Goal: Information Seeking & Learning: Find specific page/section

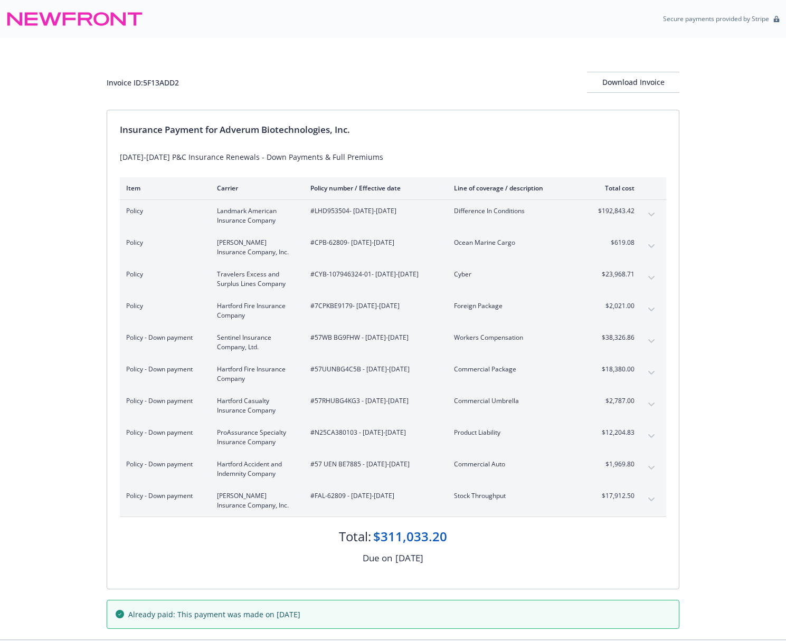
click at [313, 449] on div "Policy - Down payment ProAssurance Specialty Insurance Company #N25CA380103 - […" at bounding box center [393, 438] width 546 height 32
drag, startPoint x: 315, startPoint y: 496, endPoint x: 344, endPoint y: 498, distance: 29.6
click at [344, 498] on span "#FAL-62809 - [DATE]-[DATE]" at bounding box center [373, 497] width 127 height 10
copy span "FAL-62809"
drag, startPoint x: 183, startPoint y: 86, endPoint x: 147, endPoint y: 88, distance: 36.0
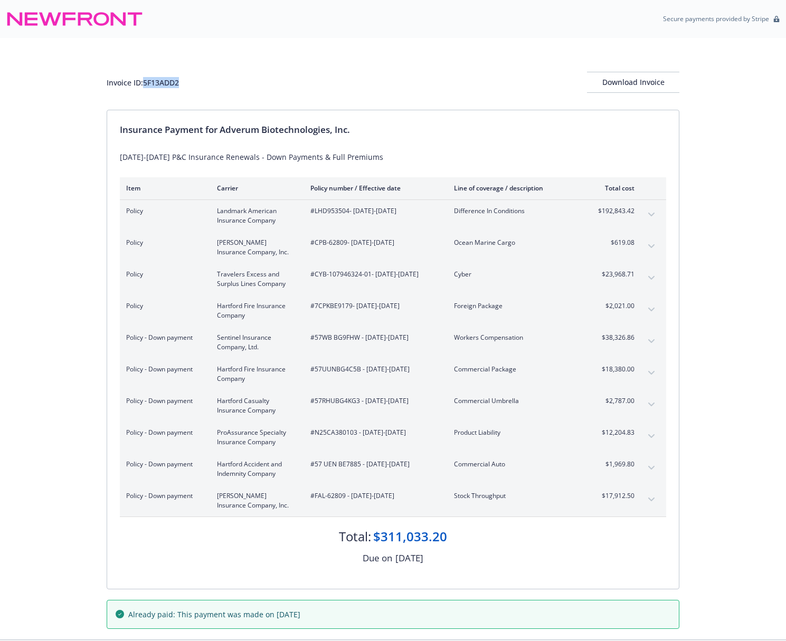
click at [147, 88] on div "Invoice ID: 5F13ADD2 Download Invoice" at bounding box center [393, 82] width 573 height 21
copy div "5F13ADD2"
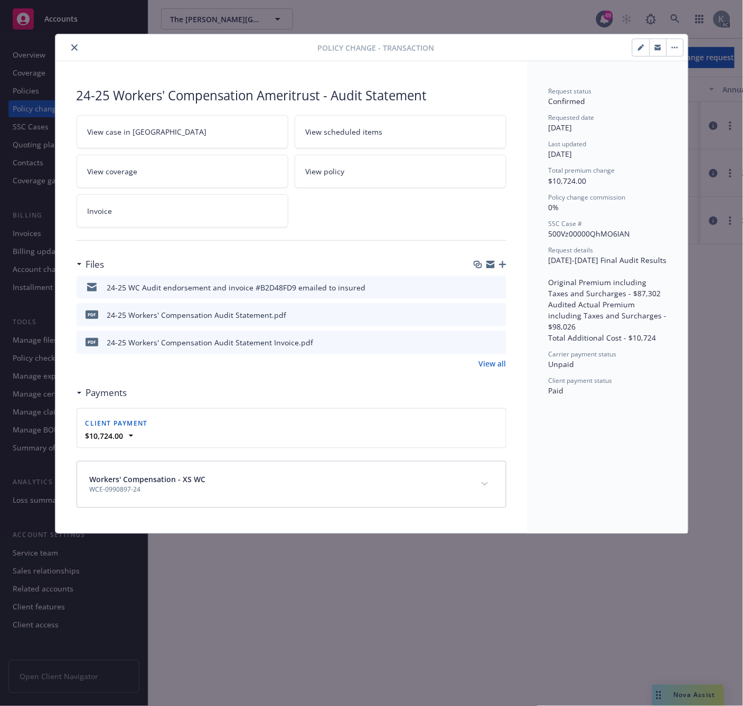
click at [71, 44] on icon "close" at bounding box center [74, 47] width 6 height 6
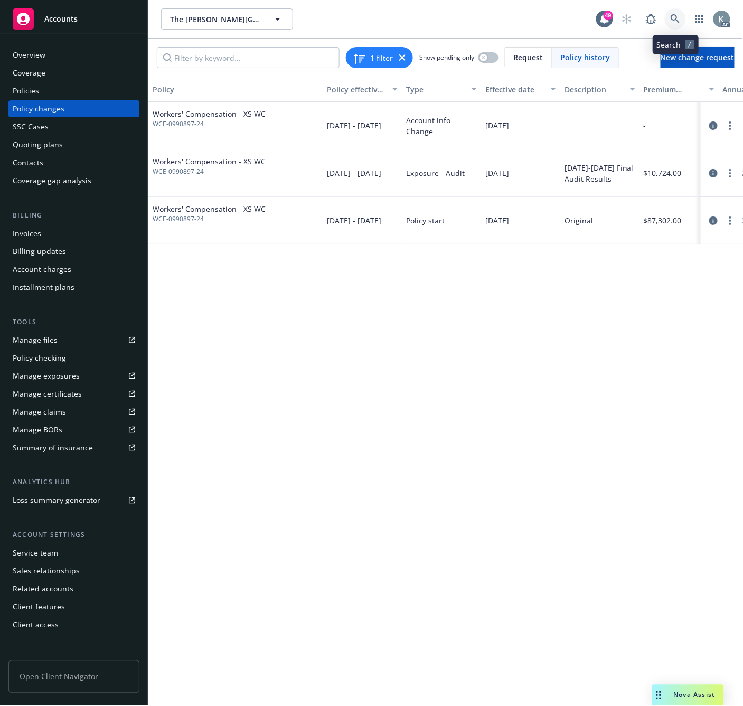
click at [671, 17] on icon at bounding box center [676, 19] width 10 height 10
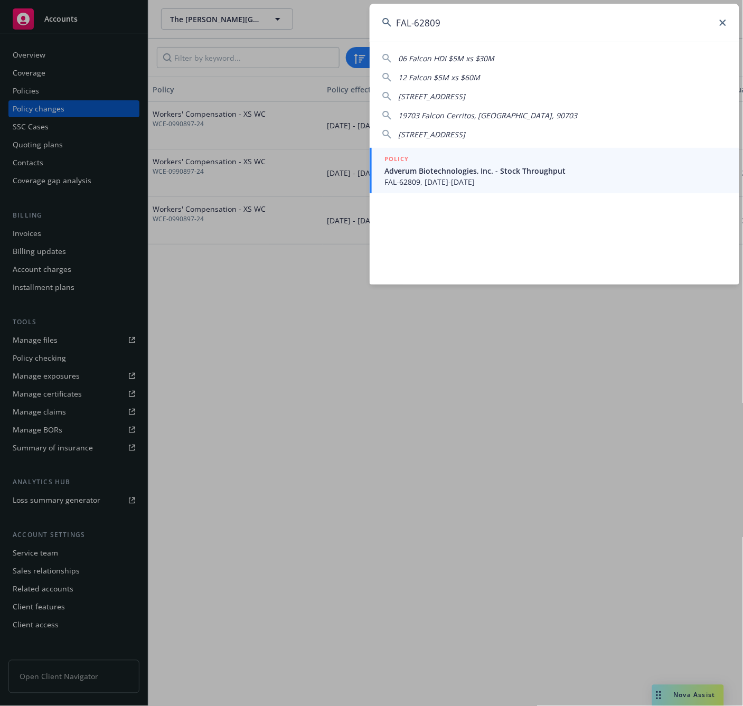
type input "FAL-62809"
click at [402, 181] on span "FAL-62809, 07/31/2025-07/31/2026" at bounding box center [555, 181] width 342 height 11
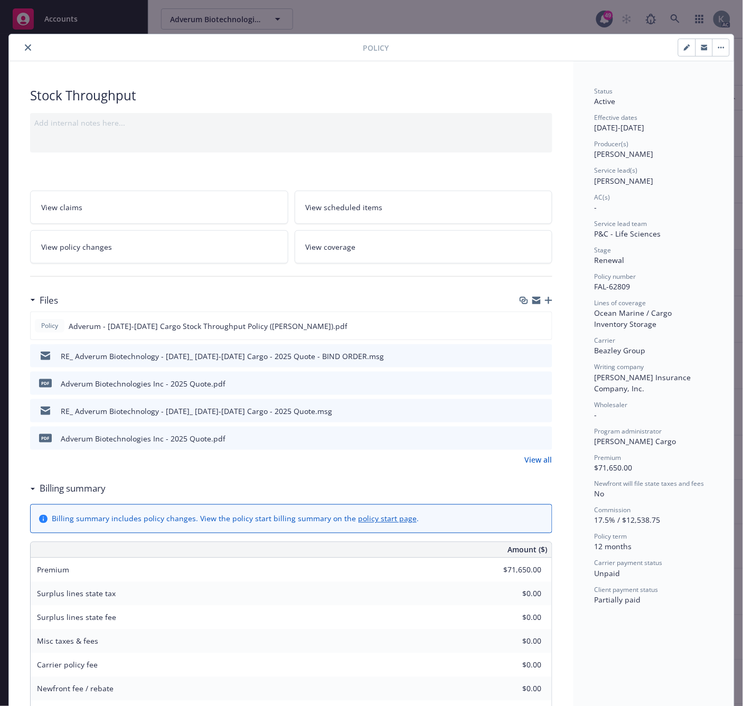
click at [25, 46] on icon "close" at bounding box center [28, 47] width 6 height 6
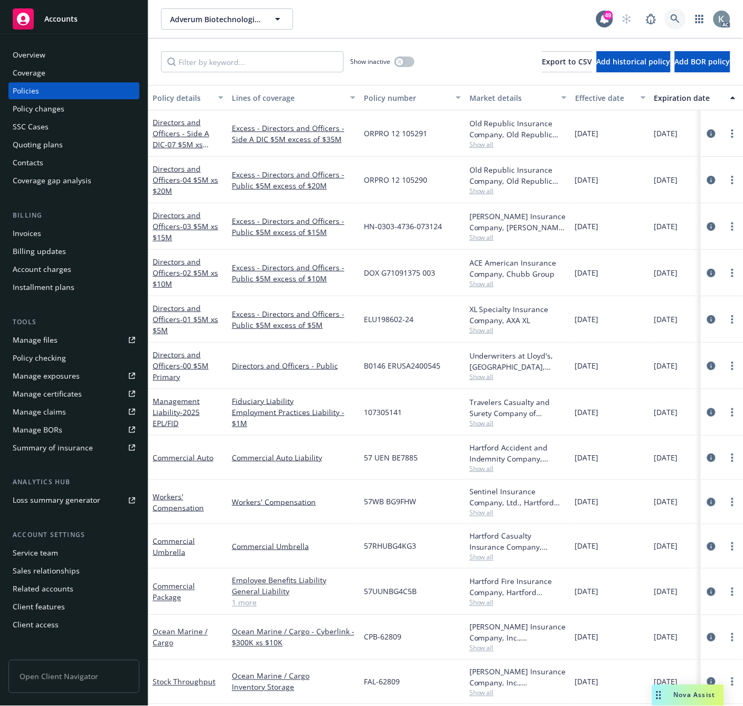
click at [672, 18] on icon at bounding box center [675, 18] width 9 height 9
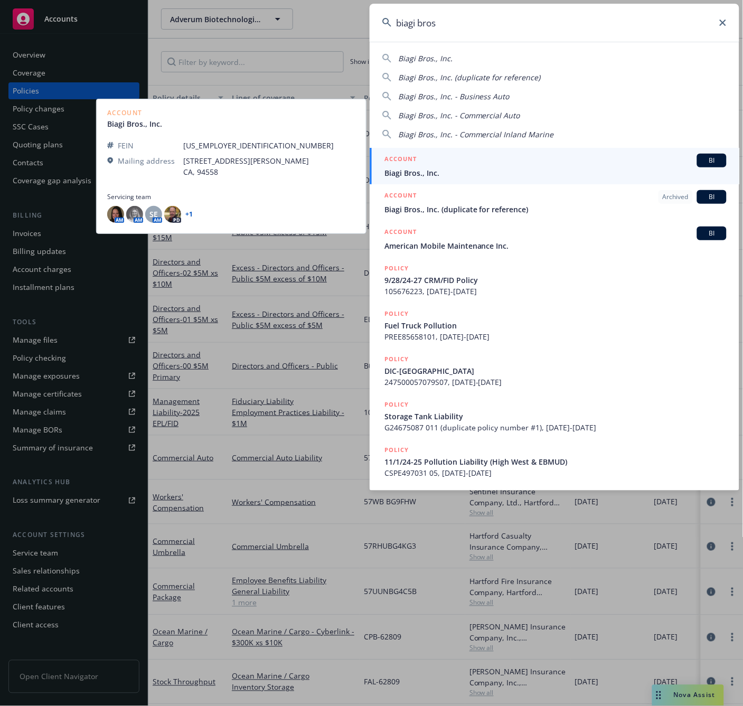
type input "biagi bros"
click at [412, 171] on span "Biagi Bros., Inc." at bounding box center [555, 172] width 342 height 11
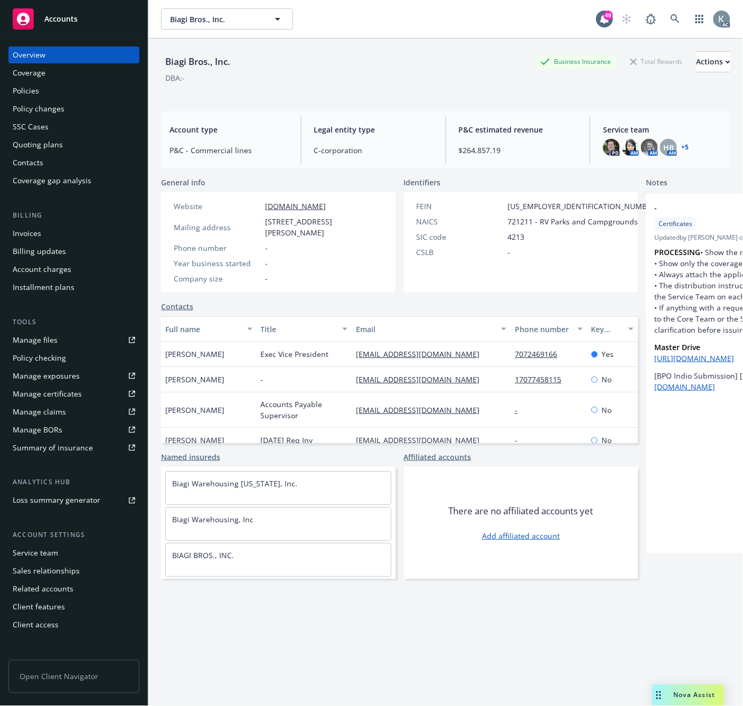
click at [36, 91] on div "Policies" at bounding box center [26, 90] width 26 height 17
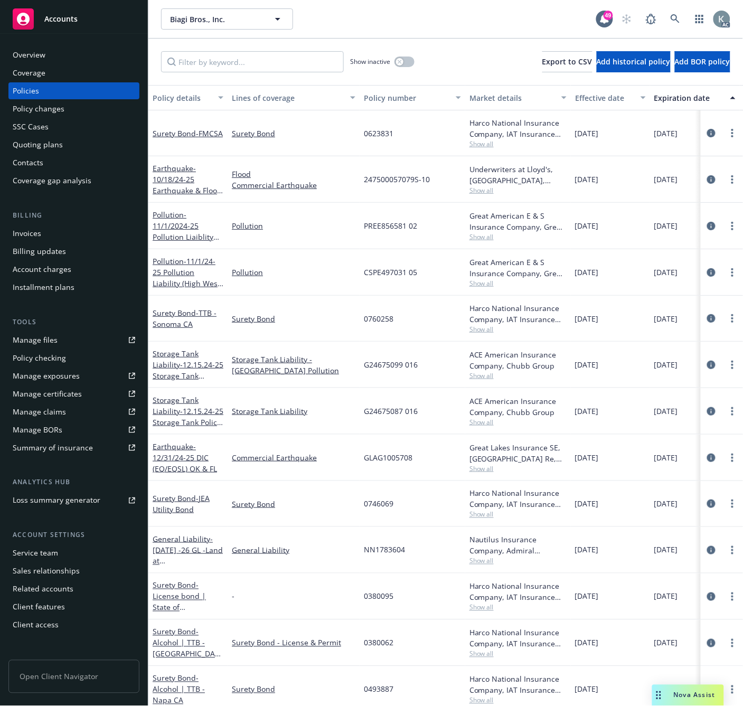
click at [385, 99] on div "Policy number" at bounding box center [407, 97] width 86 height 11
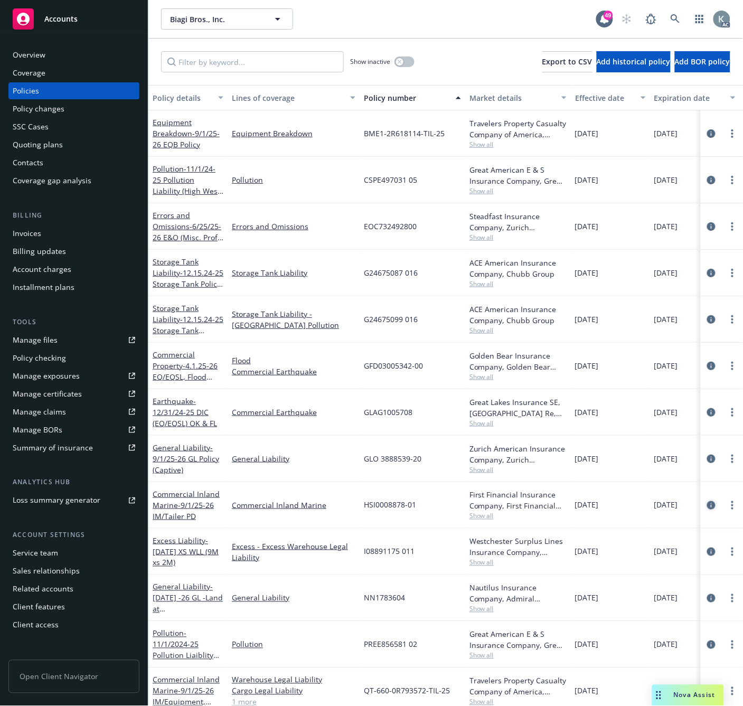
click at [707, 505] on icon "circleInformation" at bounding box center [711, 505] width 8 height 8
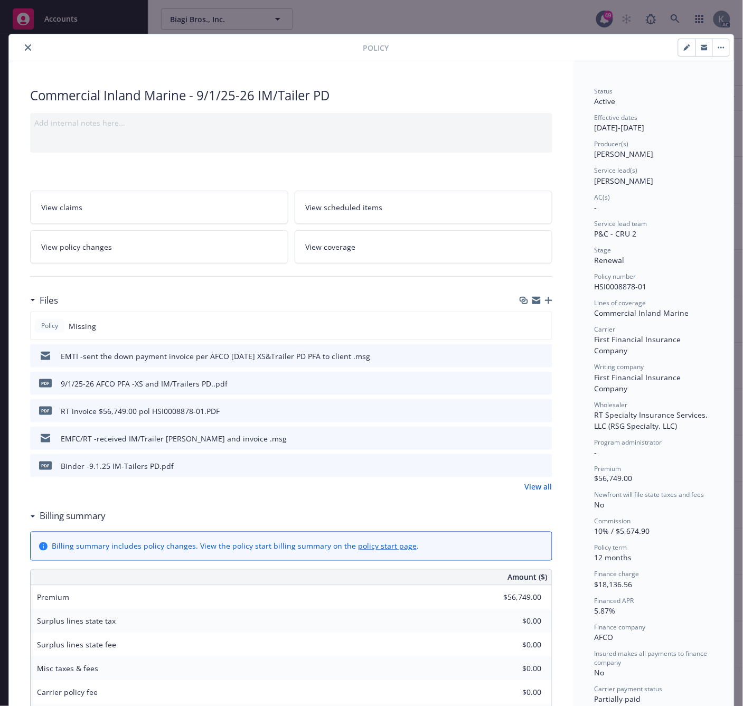
drag, startPoint x: 241, startPoint y: 43, endPoint x: 234, endPoint y: 46, distance: 7.8
click at [241, 43] on div at bounding box center [188, 47] width 350 height 13
click at [22, 46] on button "close" at bounding box center [28, 47] width 13 height 13
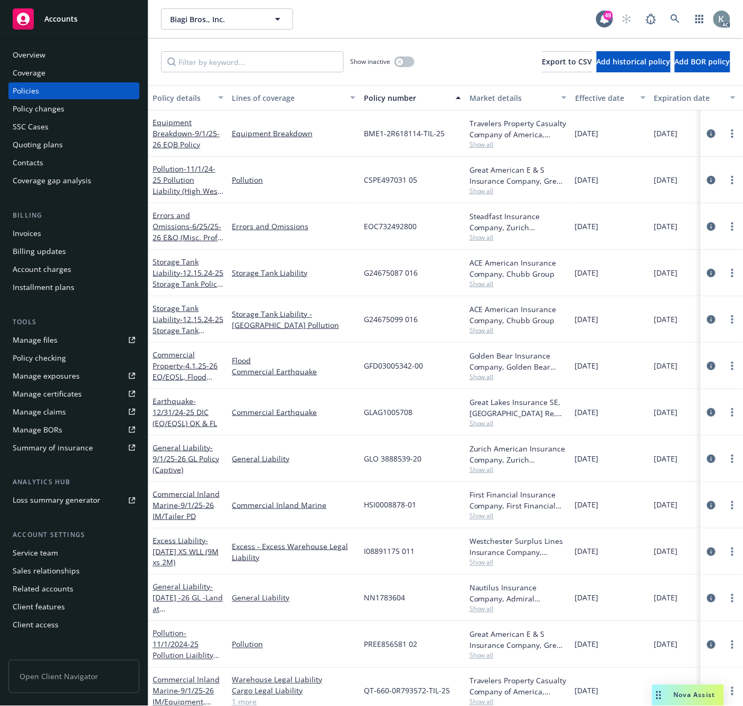
click at [392, 98] on div "Policy number" at bounding box center [407, 97] width 86 height 11
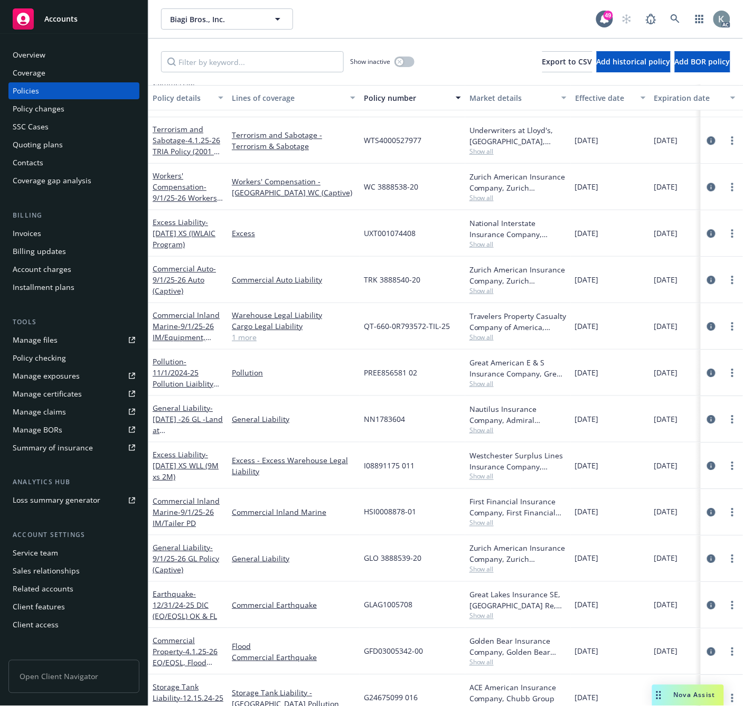
scroll to position [590, 0]
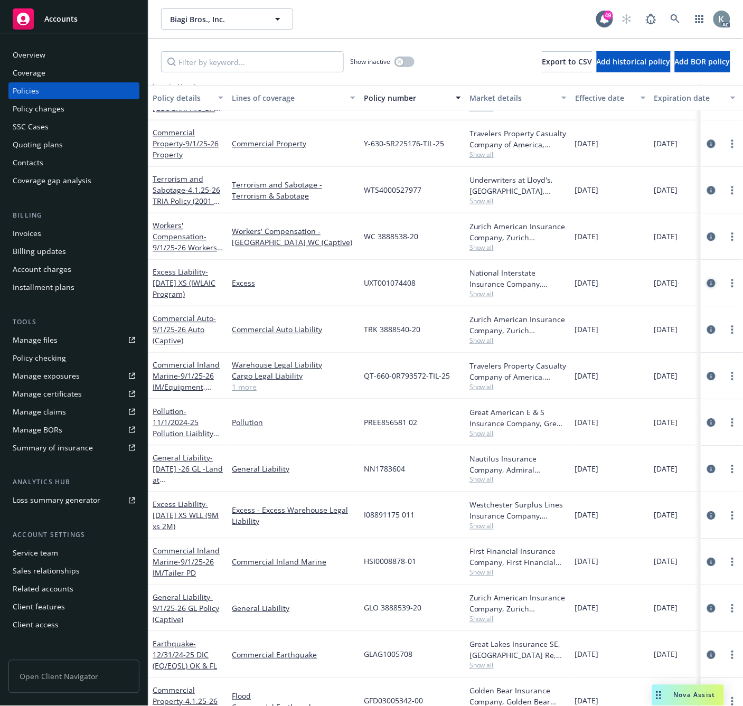
click at [707, 285] on icon "circleInformation" at bounding box center [711, 283] width 8 height 8
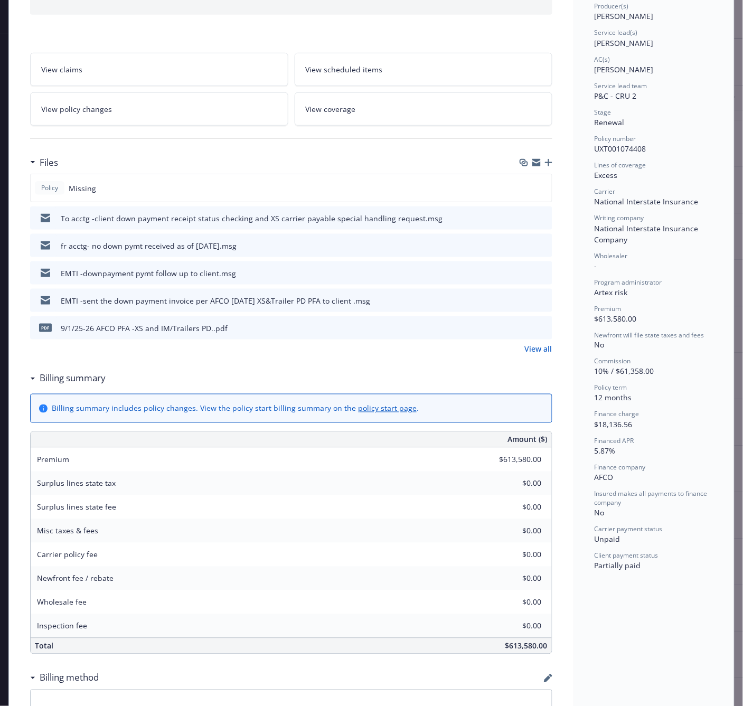
scroll to position [117, 0]
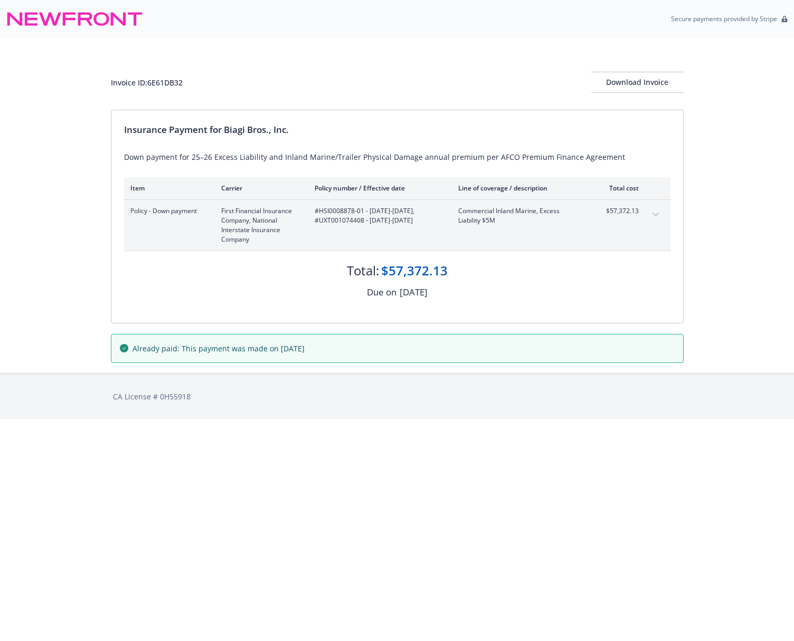
click at [497, 55] on div "Invoice ID: 6E61DB32 Download Invoice" at bounding box center [397, 74] width 573 height 72
click at [441, 60] on div "Invoice ID: 6E61DB32 Download Invoice" at bounding box center [397, 74] width 573 height 72
click at [509, 52] on div "Invoice ID: 6E61DB32 Download Invoice" at bounding box center [397, 74] width 573 height 72
click at [491, 48] on div "Invoice ID: 6E61DB32 Download Invoice" at bounding box center [397, 74] width 573 height 72
click at [531, 42] on div "Invoice ID: 6E61DB32 Download Invoice" at bounding box center [397, 74] width 573 height 72
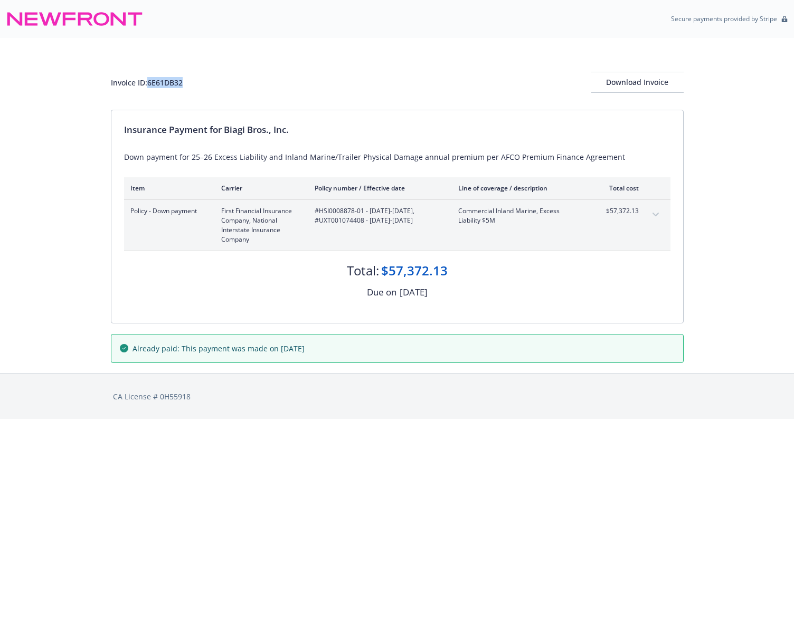
drag, startPoint x: 196, startPoint y: 84, endPoint x: 148, endPoint y: 84, distance: 47.5
click at [148, 84] on div "Invoice ID: 6E61DB32 Download Invoice" at bounding box center [397, 82] width 573 height 21
copy div "6E61DB32"
